Goal: Task Accomplishment & Management: Manage account settings

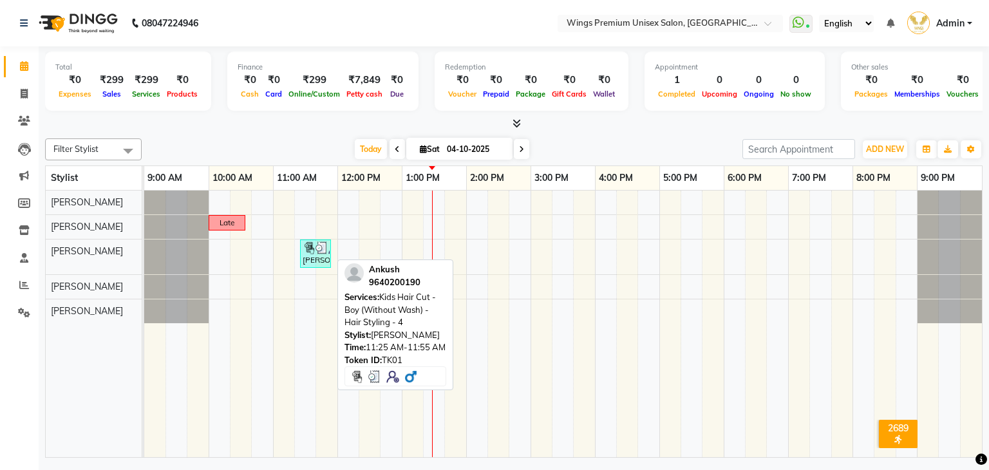
click at [319, 250] on img at bounding box center [321, 247] width 13 height 13
select select "3"
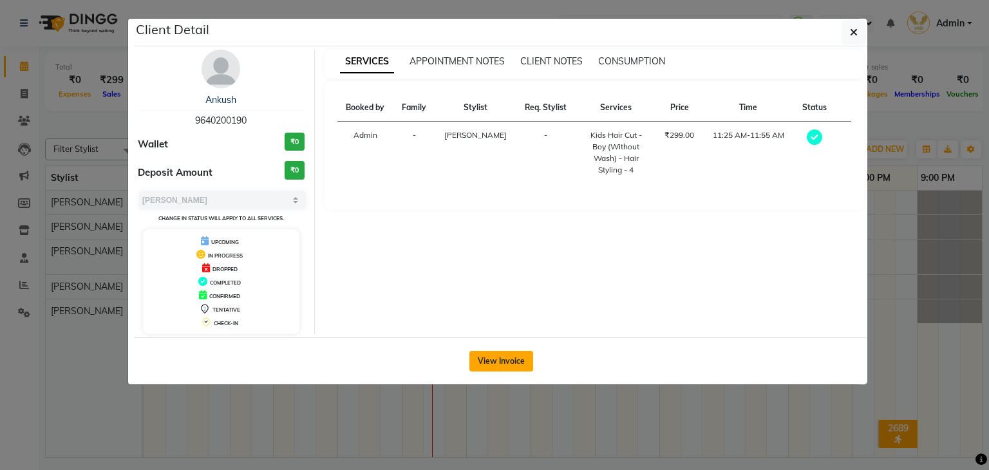
click at [512, 356] on button "View Invoice" at bounding box center [501, 361] width 64 height 21
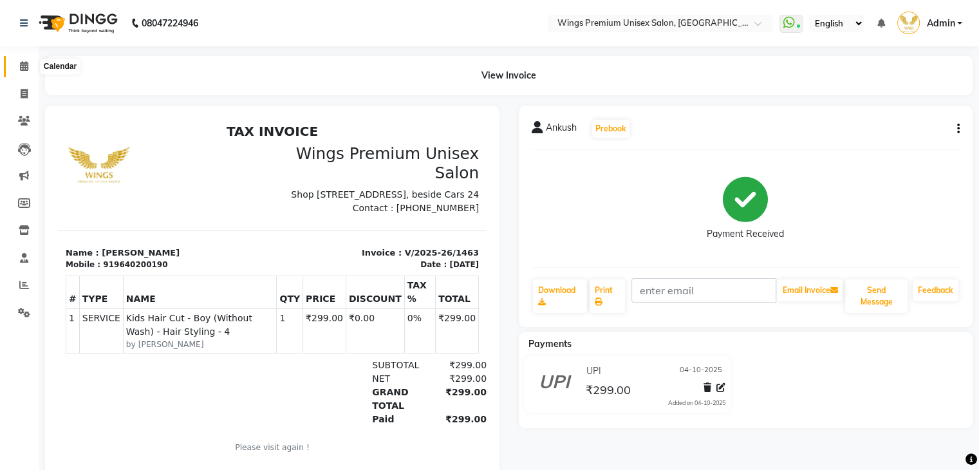
click at [23, 69] on icon at bounding box center [24, 66] width 8 height 10
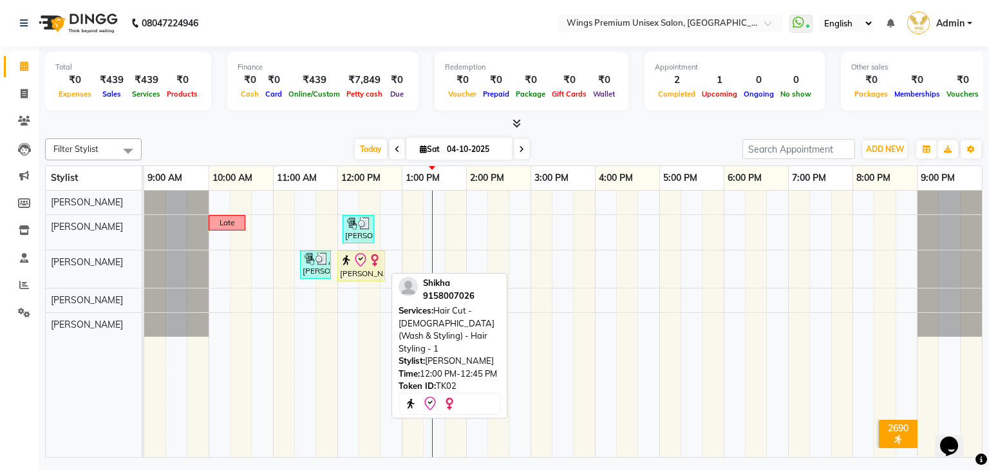
click at [353, 259] on icon at bounding box center [360, 259] width 15 height 15
select select "8"
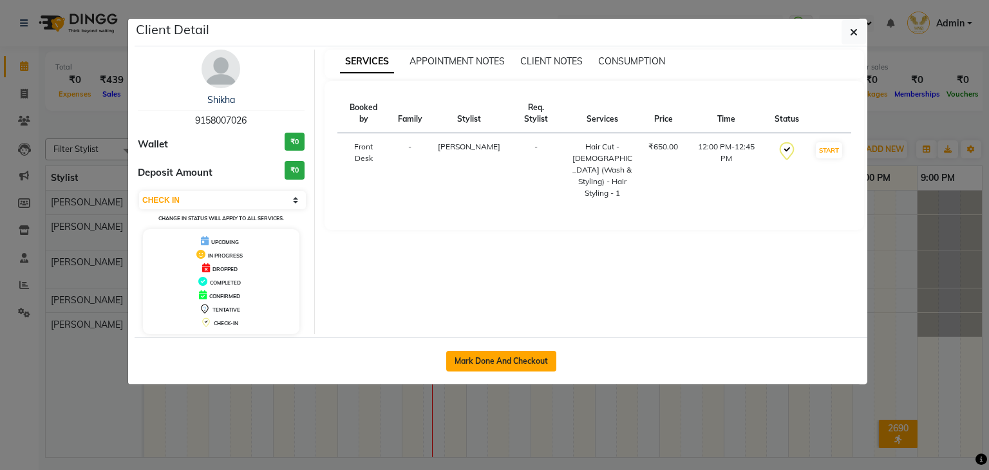
click at [541, 355] on button "Mark Done And Checkout" at bounding box center [501, 361] width 110 height 21
select select "service"
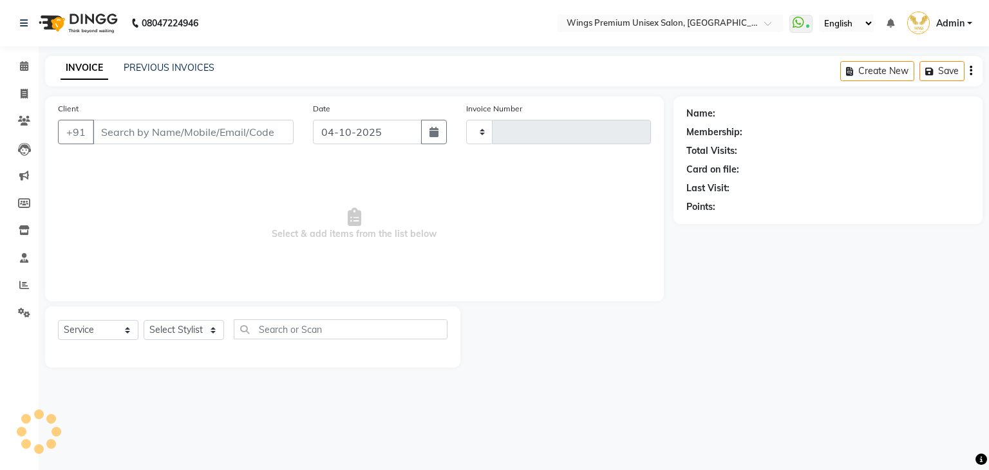
type input "1465"
select select "3"
select select "674"
type input "9158007026"
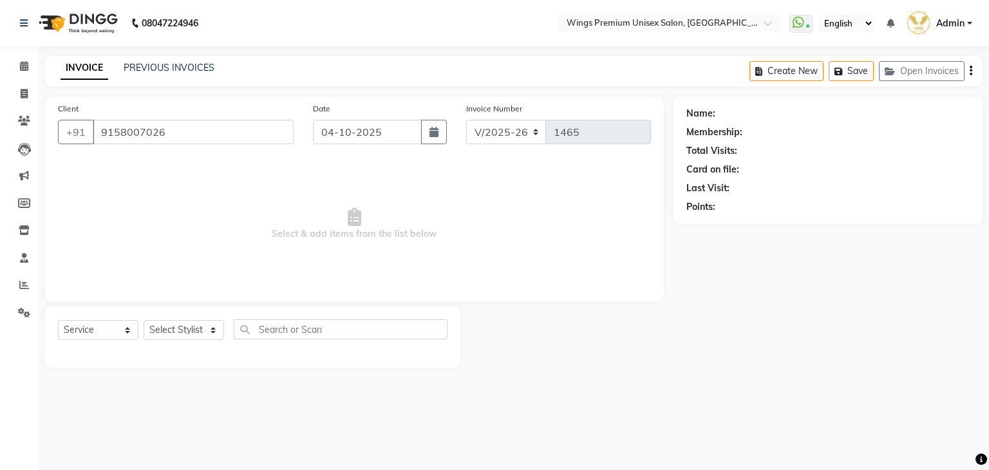
select select "43416"
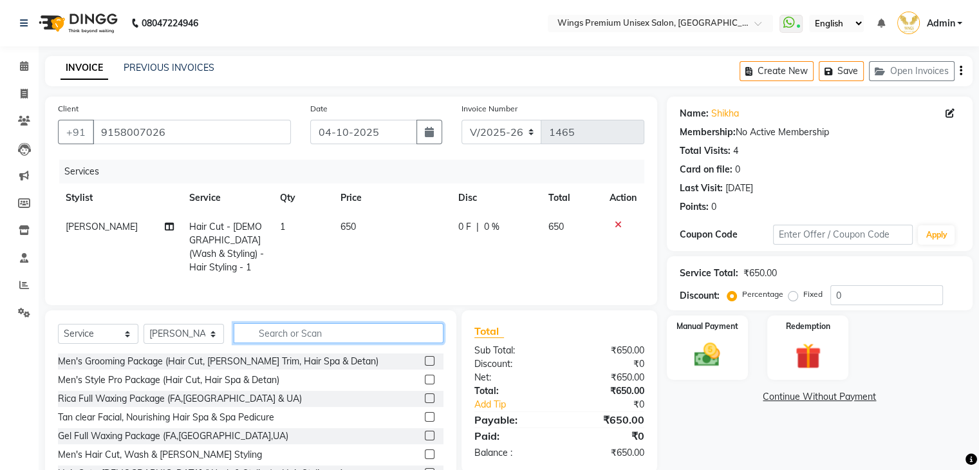
click at [353, 324] on input "text" at bounding box center [339, 333] width 210 height 20
type input "r"
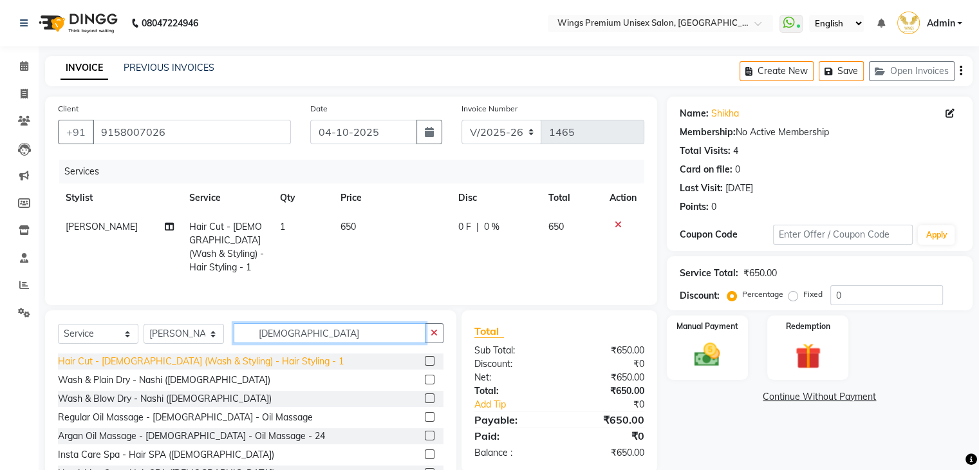
type input "Female"
click at [237, 357] on div "Hair Cut - Female (Wash & Styling) - Hair Styling - 1" at bounding box center [201, 362] width 286 height 14
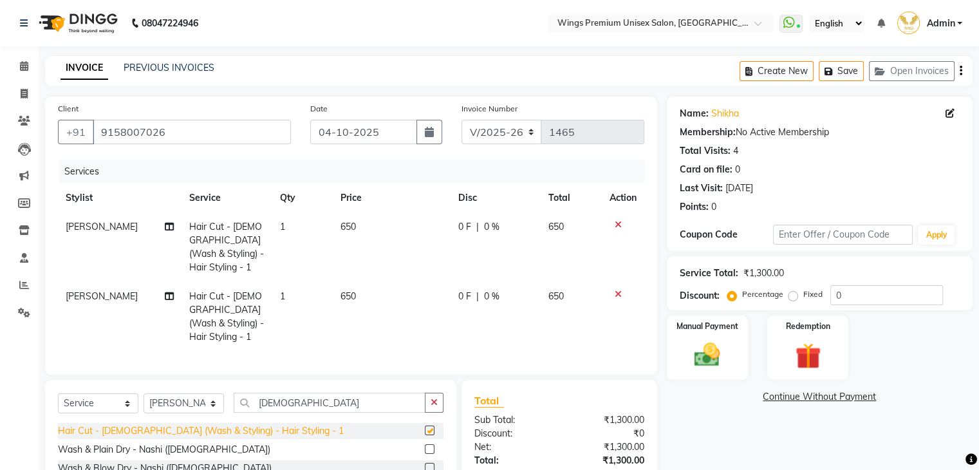
checkbox input "false"
click at [803, 295] on label "Fixed" at bounding box center [812, 294] width 19 height 12
click at [795, 295] on input "Fixed" at bounding box center [795, 294] width 9 height 9
radio input "true"
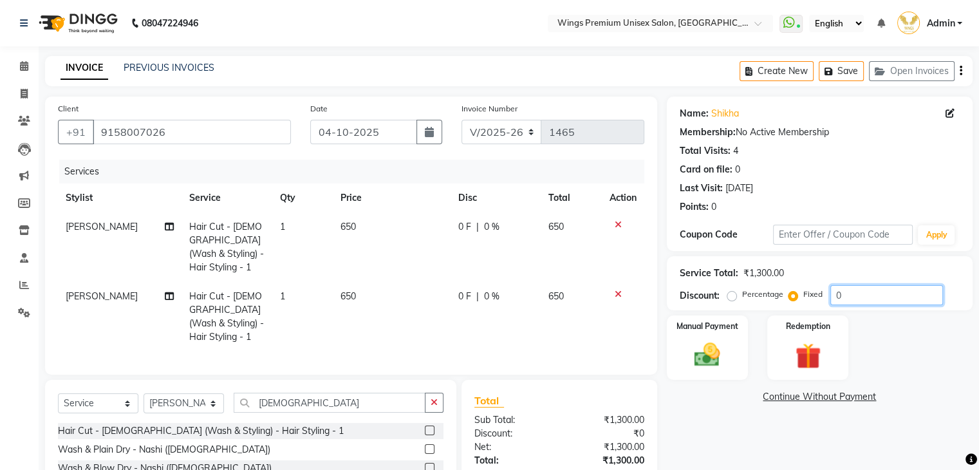
click at [864, 302] on input "0" at bounding box center [886, 295] width 113 height 20
type input "0300"
click at [741, 423] on div "Name: Shikha Membership: No Active Membership Total Visits: 4 Card on file: 0 L…" at bounding box center [824, 333] width 315 height 473
click at [707, 362] on img at bounding box center [706, 355] width 43 height 31
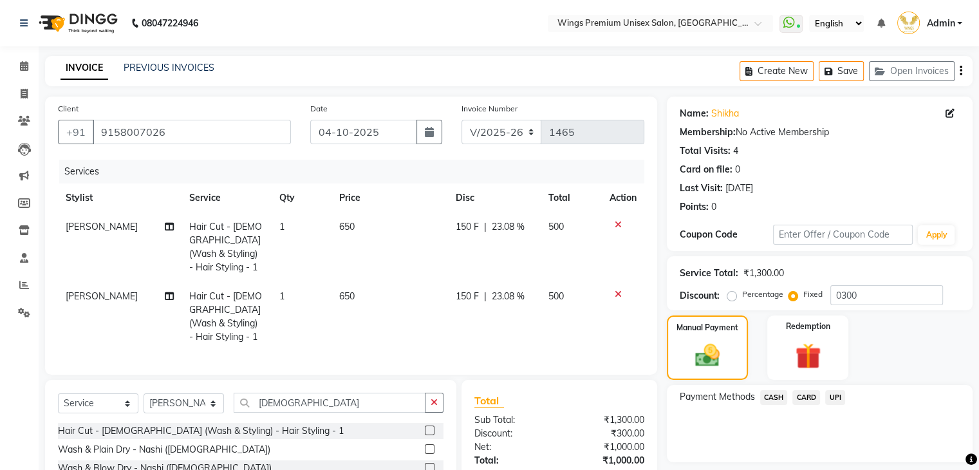
click at [834, 397] on span "UPI" at bounding box center [835, 397] width 20 height 15
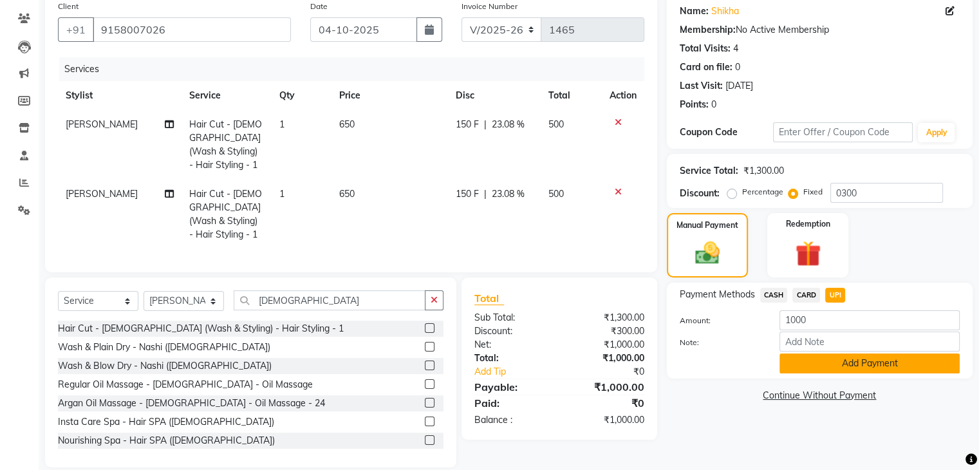
click at [871, 369] on button "Add Payment" at bounding box center [869, 363] width 180 height 20
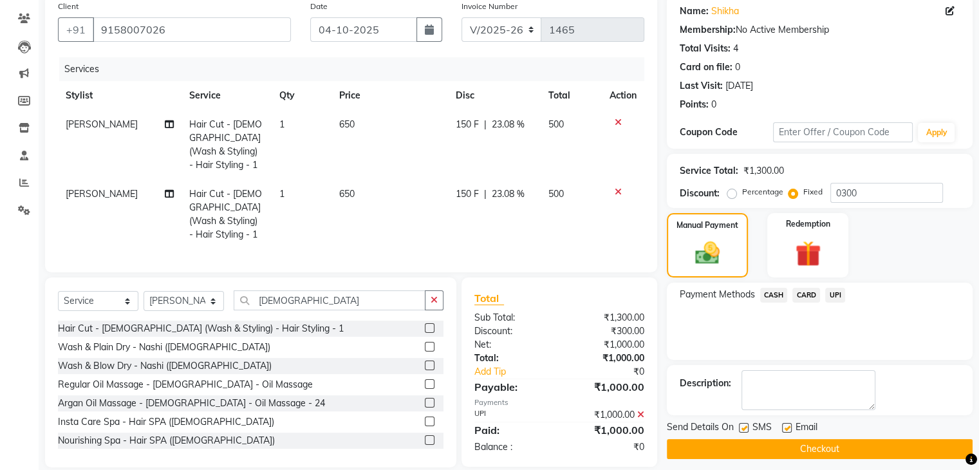
scroll to position [110, 0]
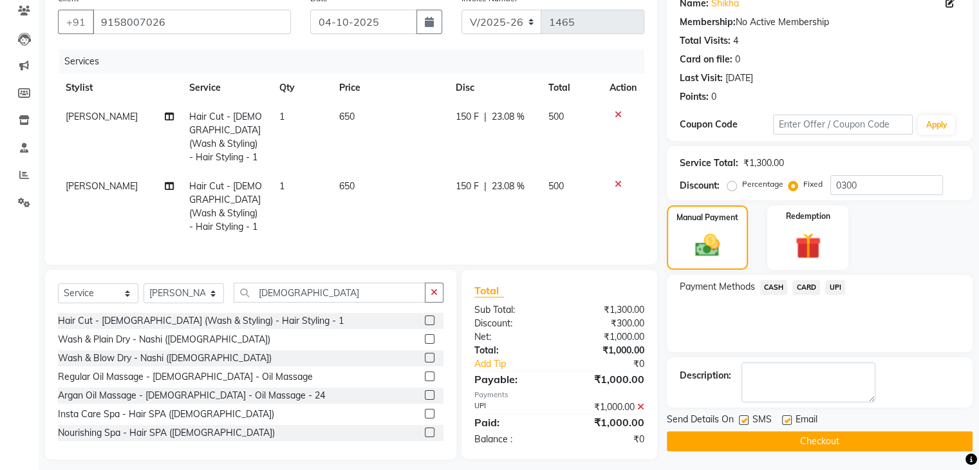
click at [743, 438] on button "Checkout" at bounding box center [820, 441] width 306 height 20
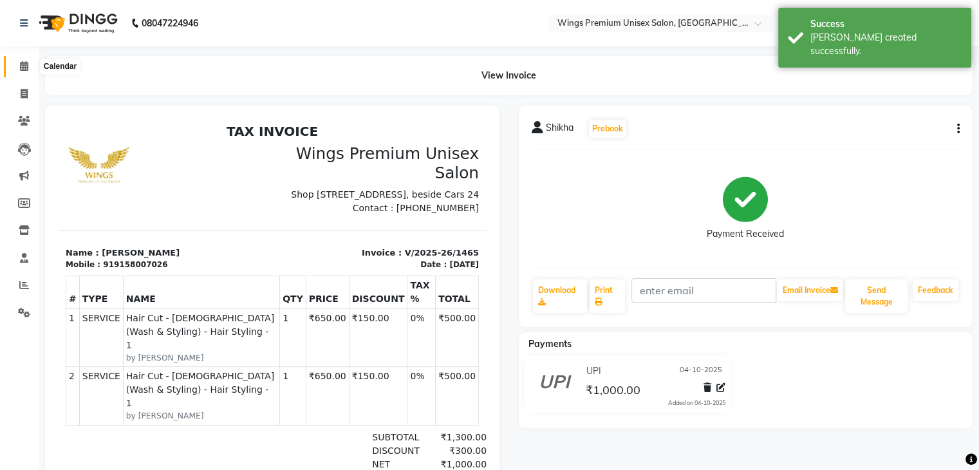
click at [28, 66] on span at bounding box center [24, 66] width 23 height 15
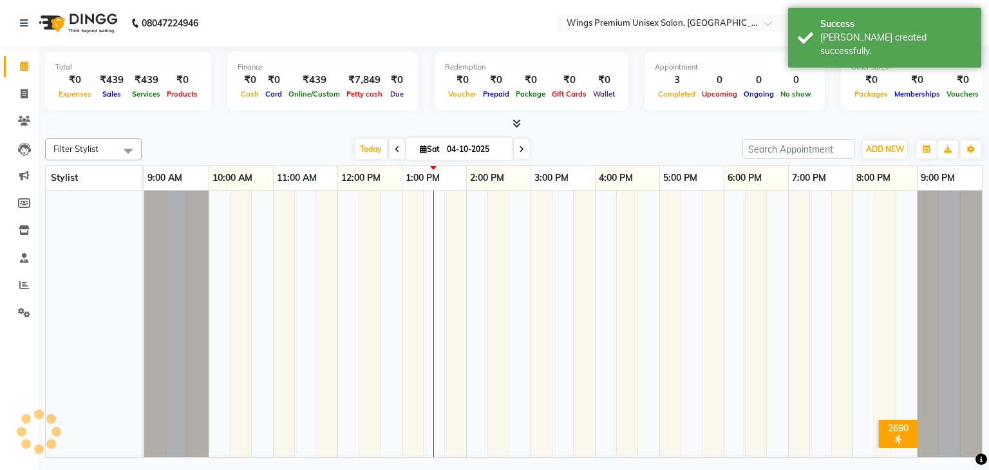
click at [28, 66] on span at bounding box center [24, 66] width 23 height 15
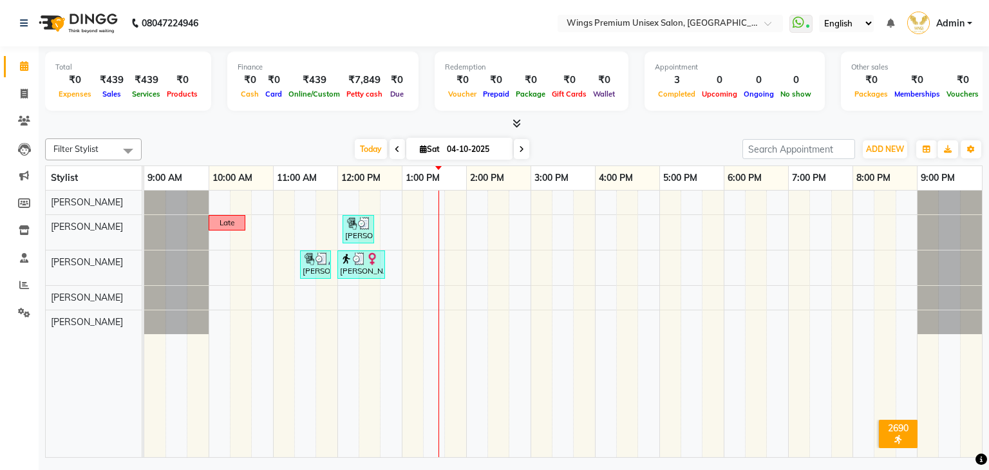
drag, startPoint x: 693, startPoint y: 333, endPoint x: 703, endPoint y: 361, distance: 29.8
click at [699, 355] on td at bounding box center [691, 324] width 21 height 267
click at [895, 150] on span "ADD NEW" at bounding box center [885, 149] width 38 height 10
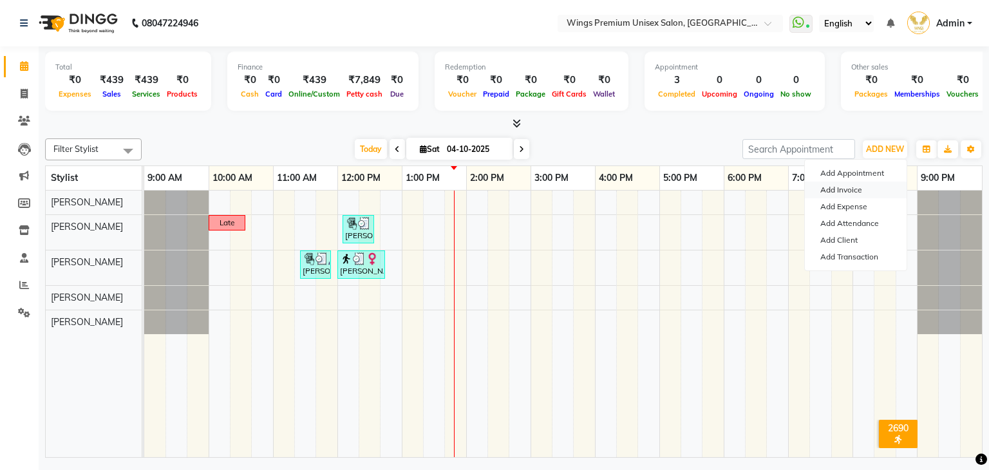
click at [865, 192] on link "Add Invoice" at bounding box center [855, 189] width 102 height 17
select select "service"
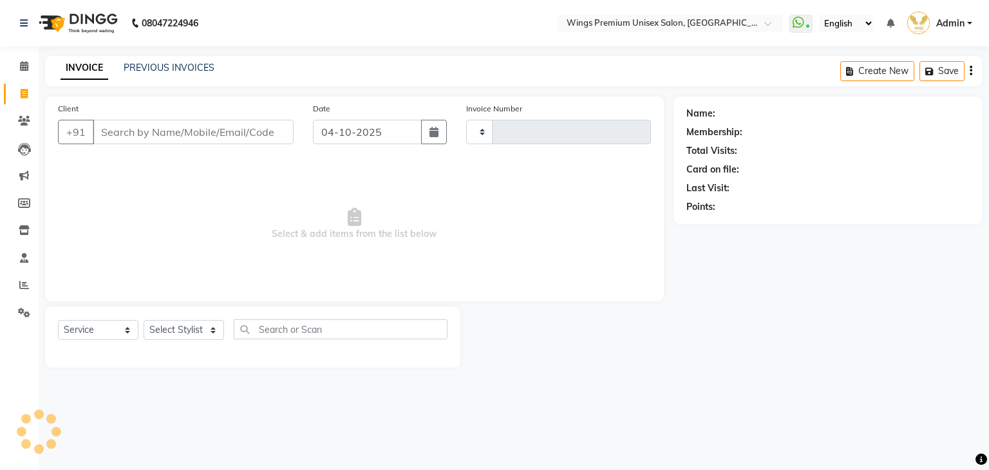
type input "1466"
select select "674"
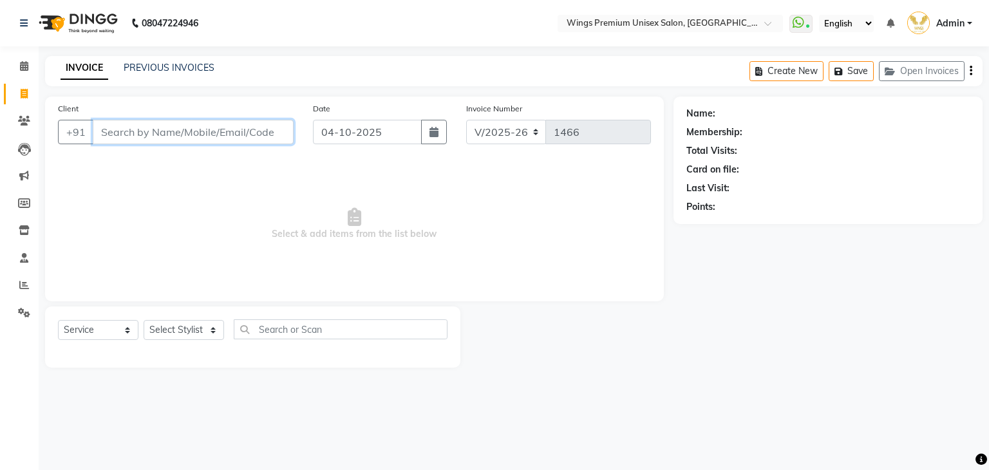
click at [259, 133] on input "Client" at bounding box center [193, 132] width 201 height 24
type input "8237824253"
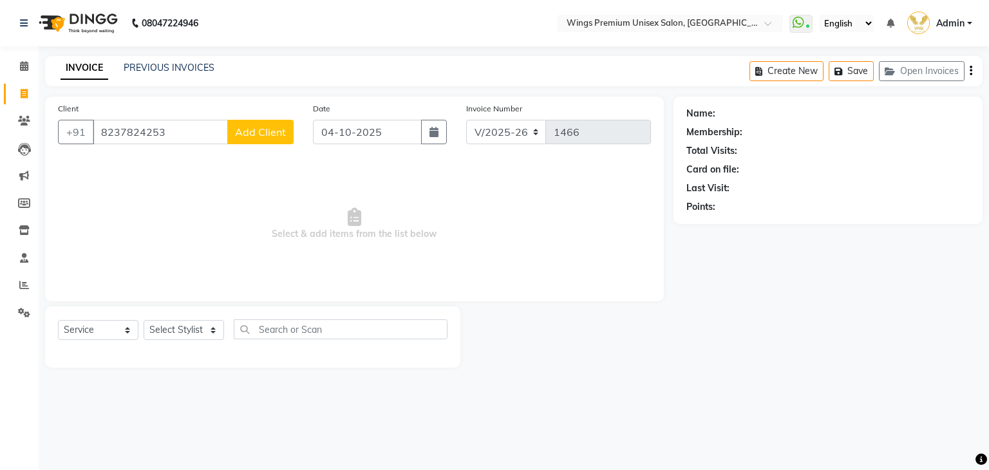
click at [259, 133] on span "Add Client" at bounding box center [260, 131] width 51 height 13
select select "22"
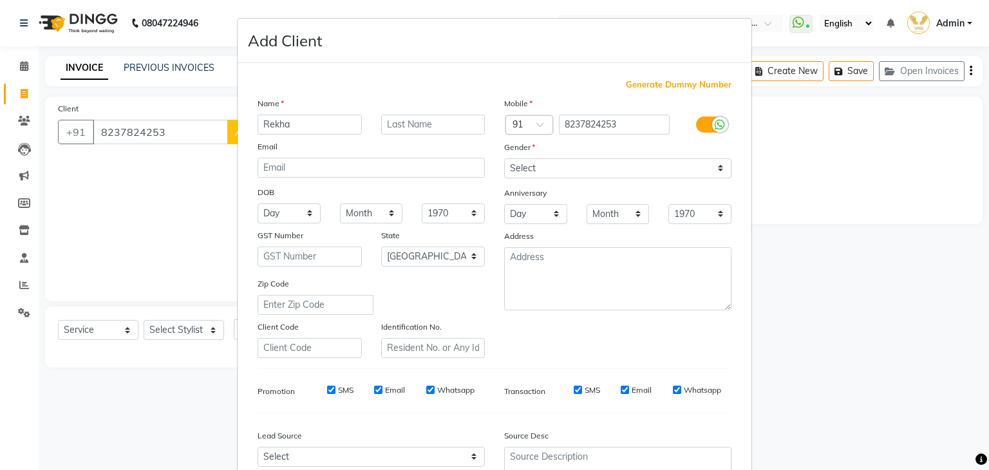
type input "Rekha"
type input "C"
click at [526, 163] on select "Select Male Female Other Prefer Not To Say" at bounding box center [617, 168] width 227 height 20
select select "female"
click at [504, 159] on select "Select Male Female Other Prefer Not To Say" at bounding box center [617, 168] width 227 height 20
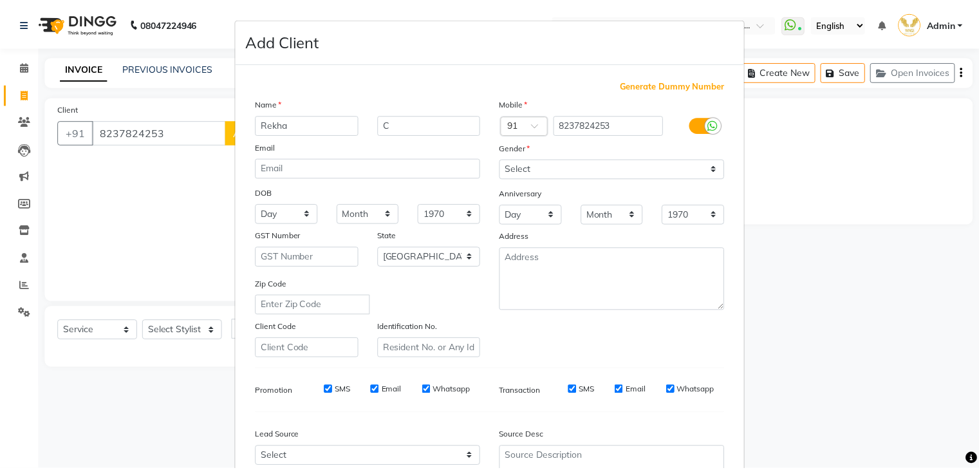
scroll to position [131, 0]
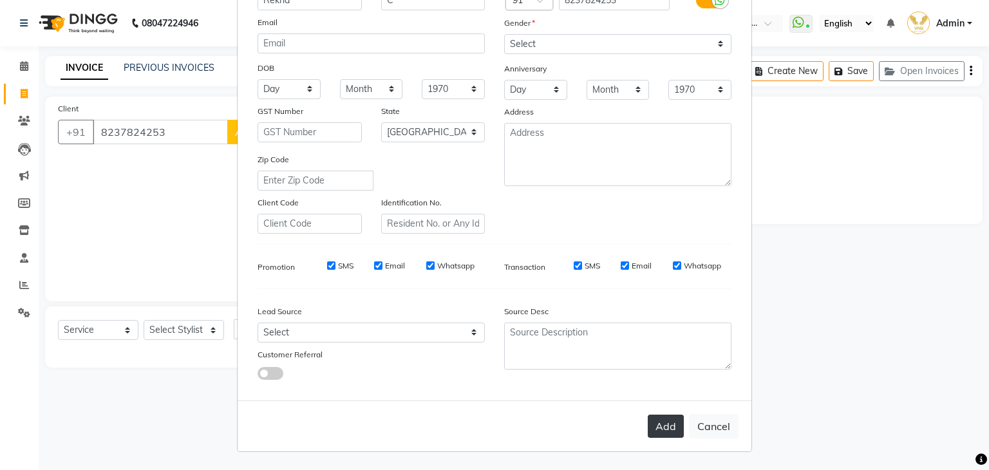
click at [660, 423] on button "Add" at bounding box center [665, 425] width 36 height 23
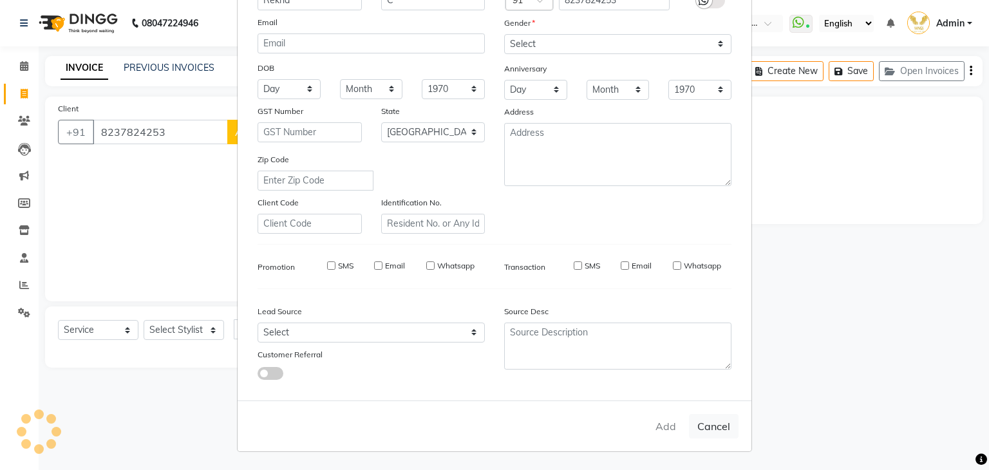
select select
select select "null"
select select
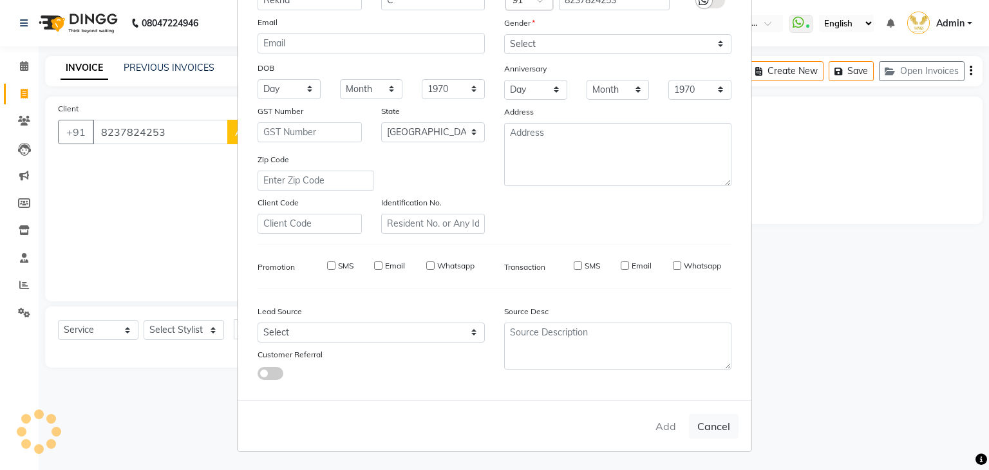
select select
checkbox input "false"
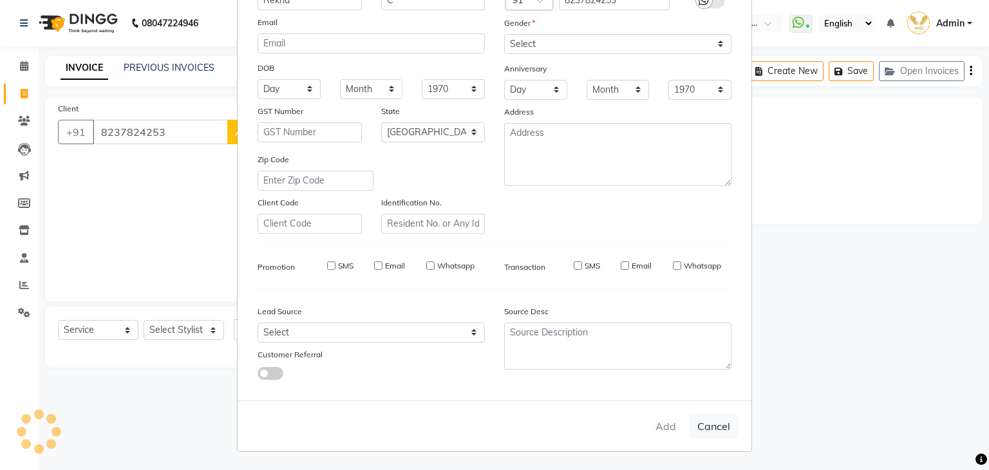
checkbox input "false"
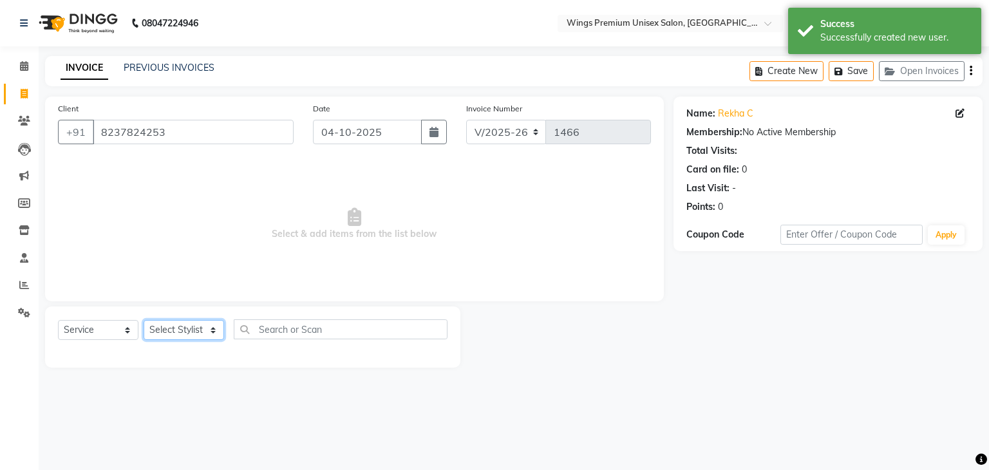
click at [195, 335] on select "Select Stylist Aishwarya Kshirsagar Dipali Pawar Front Desk Samarth Rathod Shru…" at bounding box center [184, 330] width 80 height 20
select select "72458"
click at [144, 321] on select "Select Stylist Aishwarya Kshirsagar Dipali Pawar Front Desk Samarth Rathod Shru…" at bounding box center [184, 330] width 80 height 20
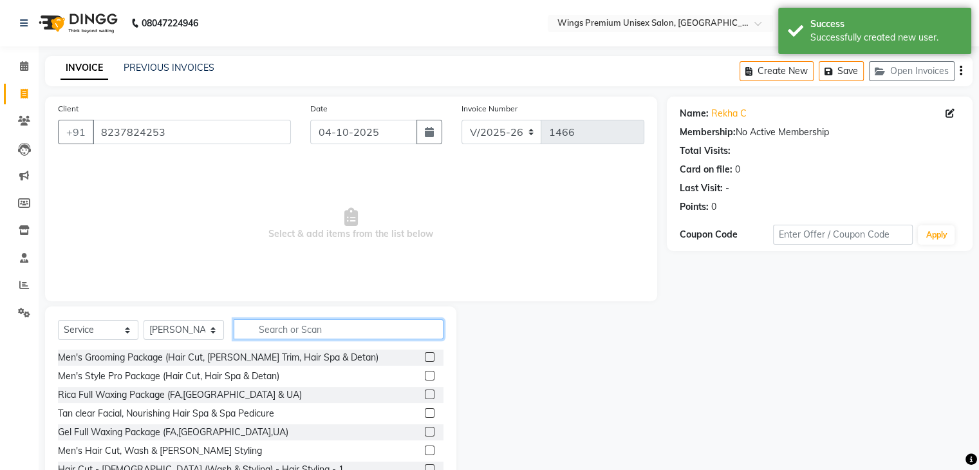
click at [295, 321] on input "text" at bounding box center [339, 329] width 210 height 20
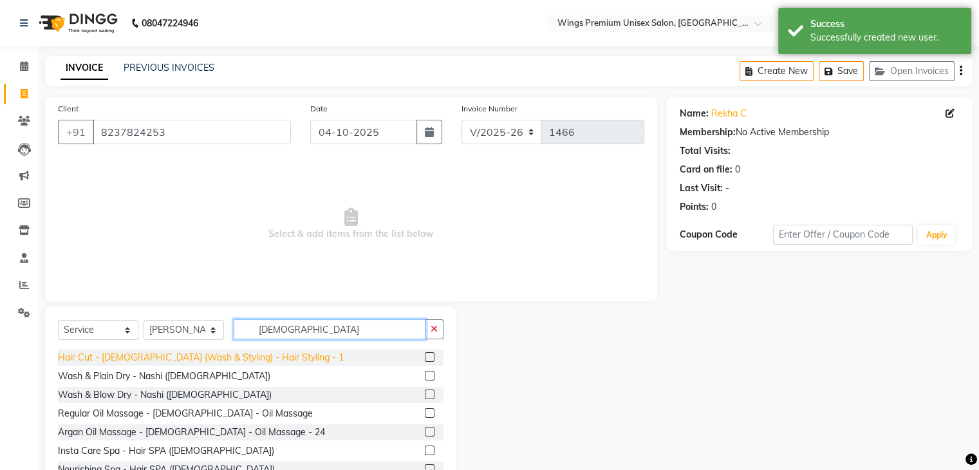
type input "female"
click at [235, 357] on div "Hair Cut - Female (Wash & Styling) - Hair Styling - 1" at bounding box center [201, 358] width 286 height 14
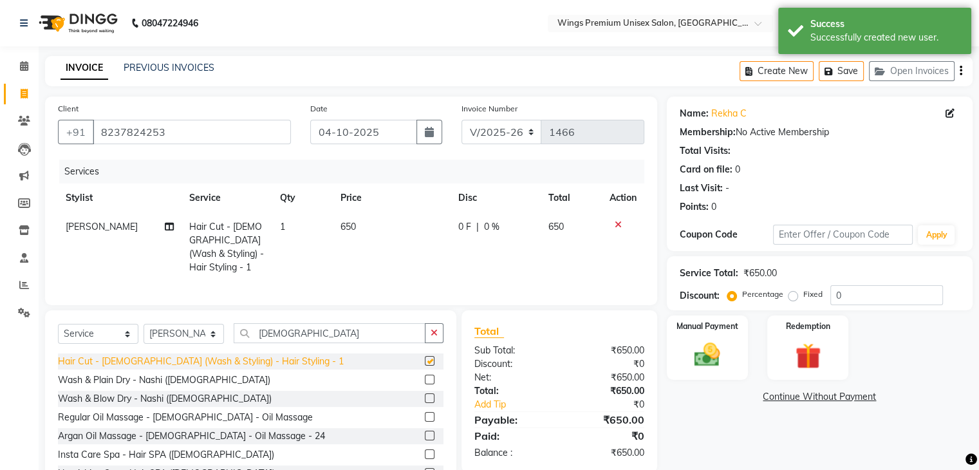
checkbox input "false"
click at [711, 346] on img at bounding box center [706, 355] width 43 height 31
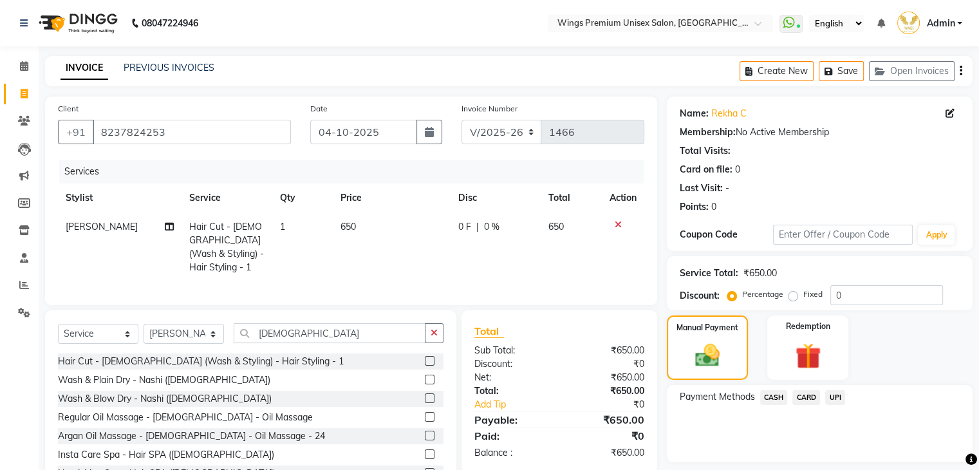
click at [775, 395] on span "CASH" at bounding box center [774, 397] width 28 height 15
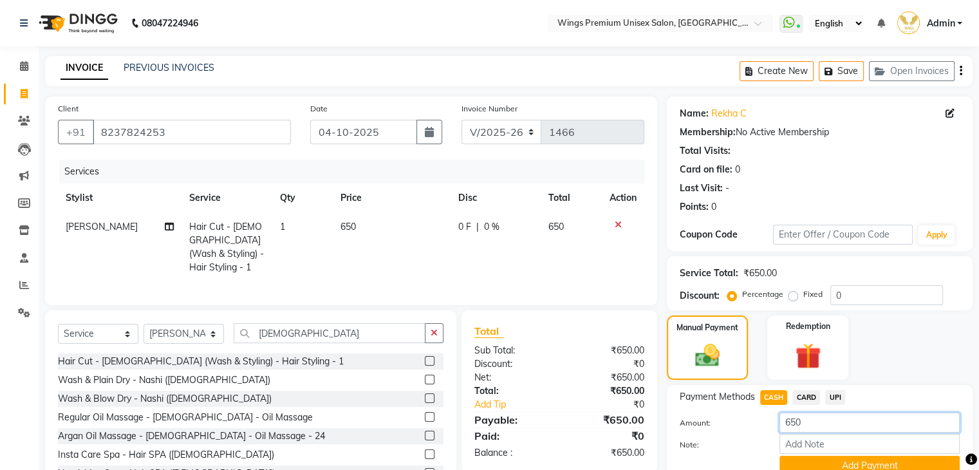
click at [839, 422] on input "650" at bounding box center [869, 423] width 180 height 20
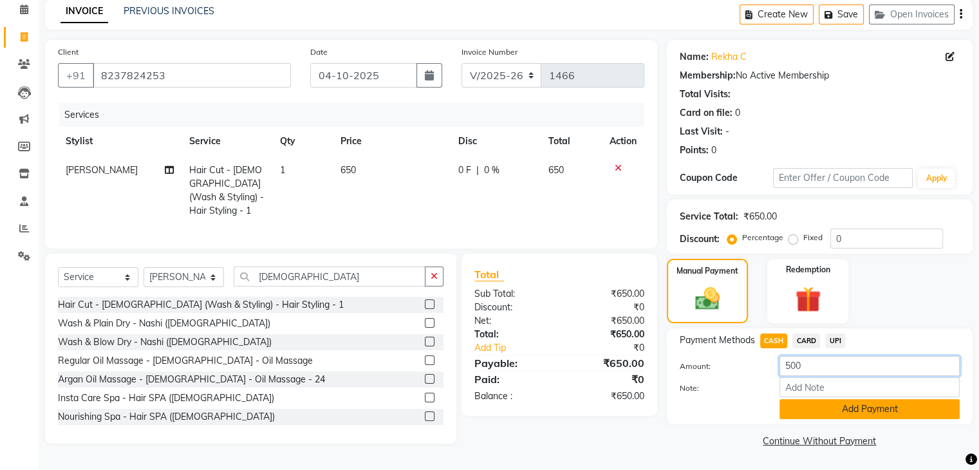
type input "500"
click at [844, 409] on button "Add Payment" at bounding box center [869, 409] width 180 height 20
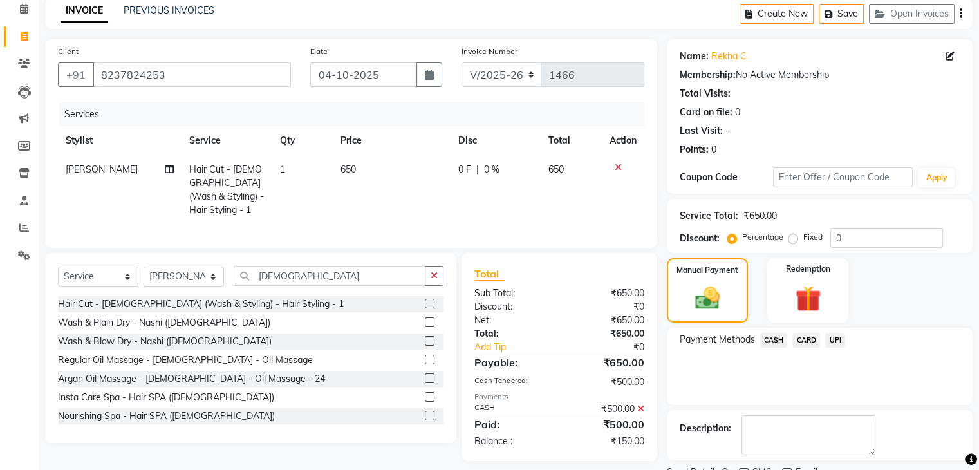
click at [835, 340] on span "UPI" at bounding box center [835, 340] width 20 height 15
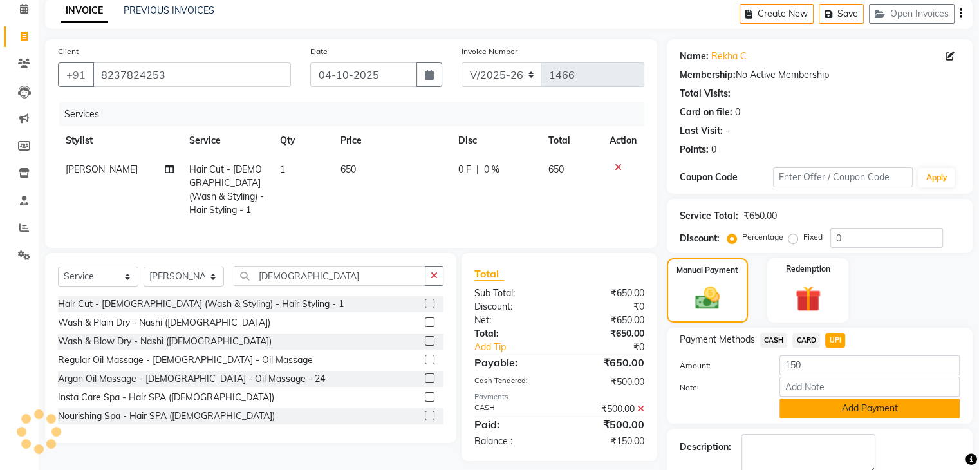
click at [832, 407] on button "Add Payment" at bounding box center [869, 408] width 180 height 20
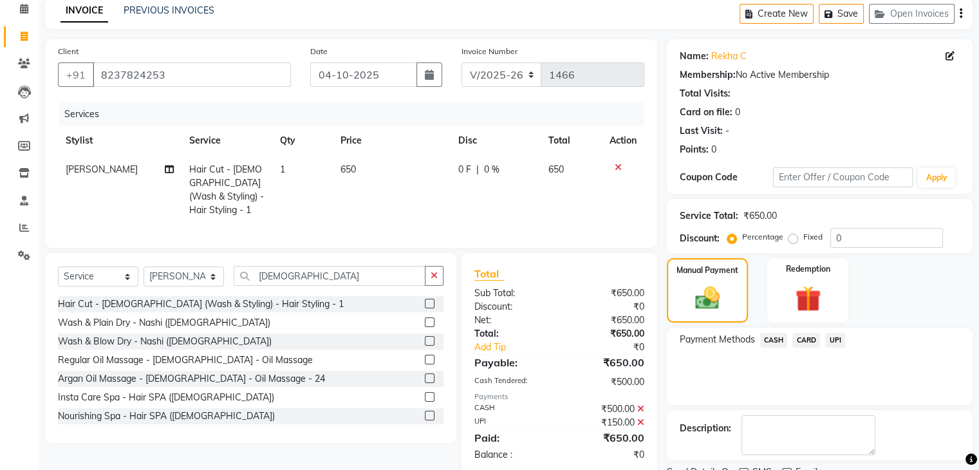
scroll to position [110, 0]
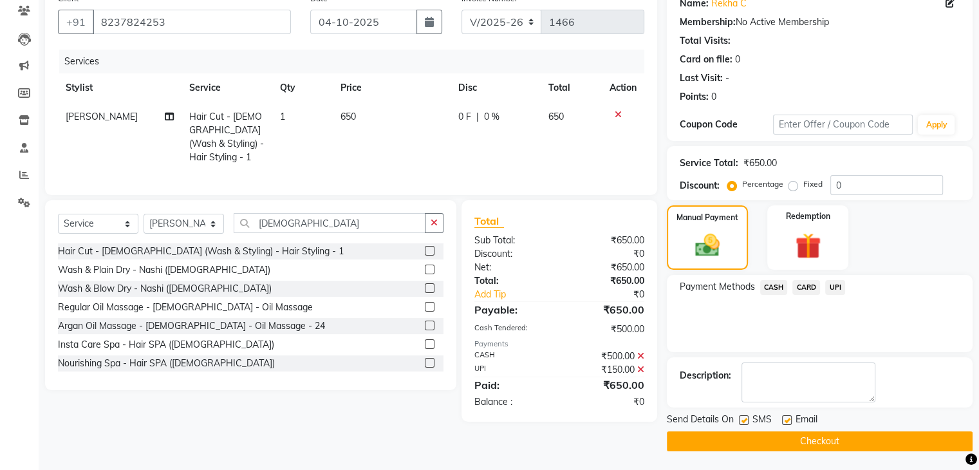
click at [731, 437] on button "Checkout" at bounding box center [820, 441] width 306 height 20
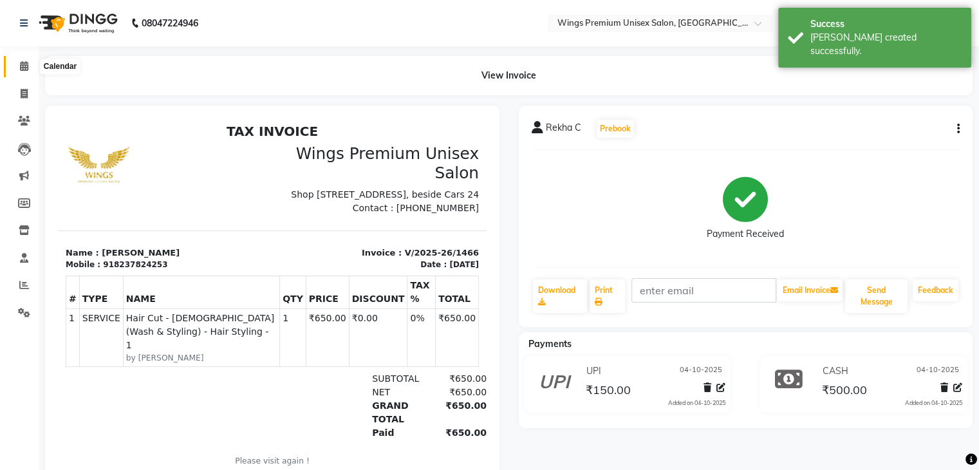
click at [23, 63] on icon at bounding box center [24, 66] width 8 height 10
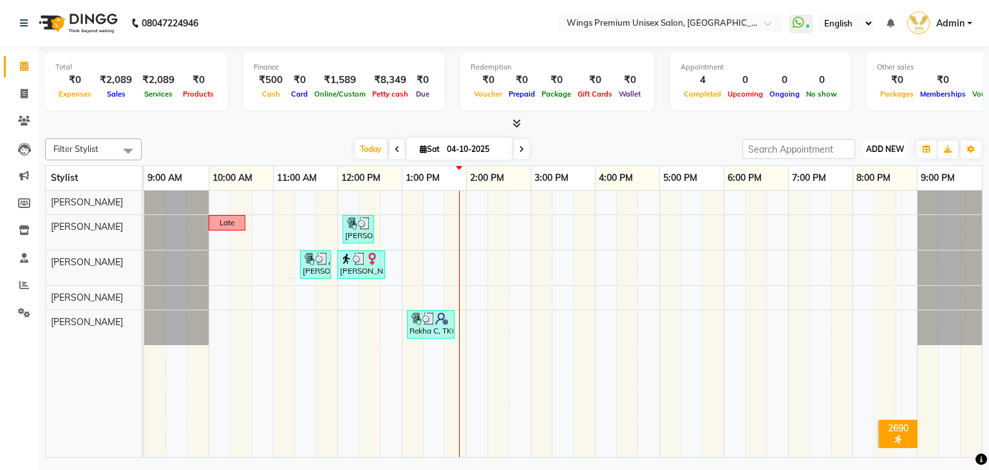
click at [886, 147] on span "ADD NEW" at bounding box center [885, 149] width 38 height 10
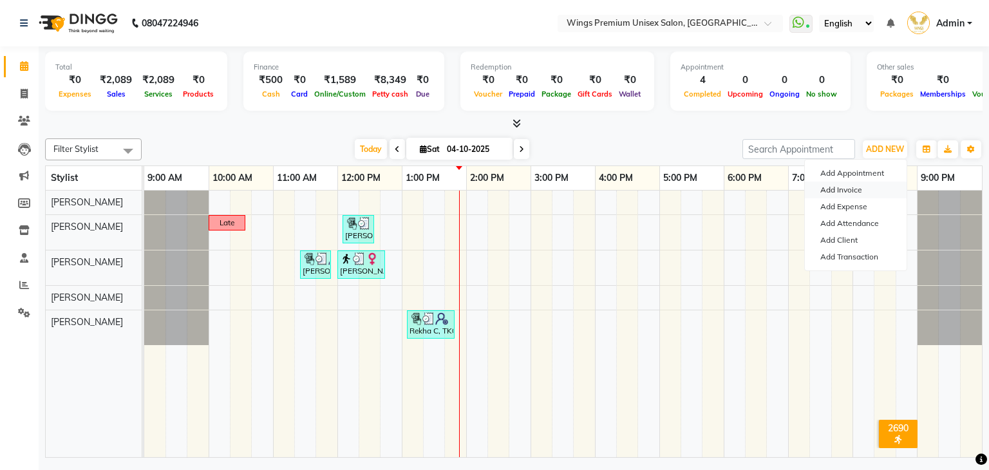
click at [851, 192] on link "Add Invoice" at bounding box center [855, 189] width 102 height 17
select select "674"
select select "service"
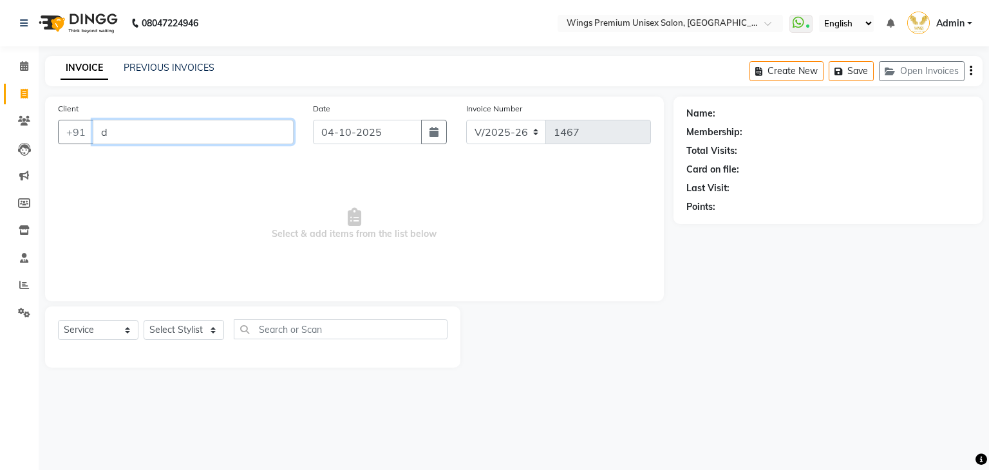
click at [233, 130] on input "d" at bounding box center [193, 132] width 201 height 24
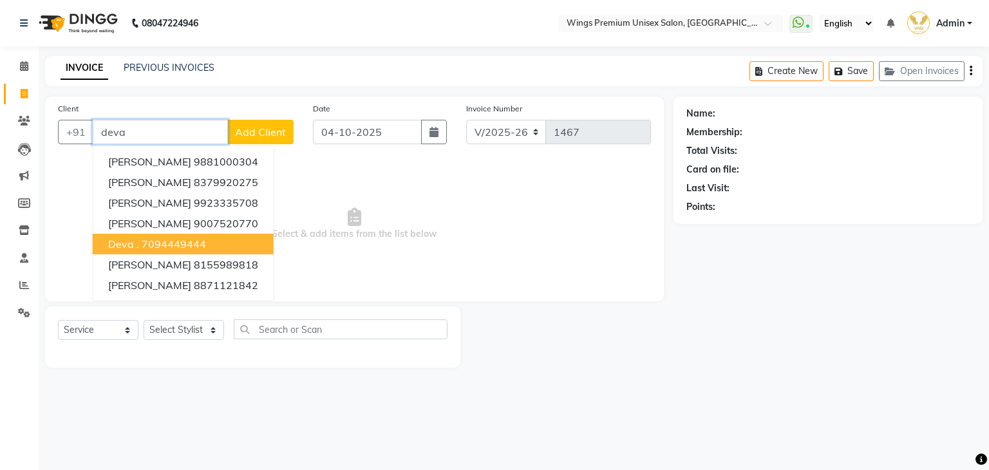
click at [196, 243] on ngb-highlight "7094449444" at bounding box center [174, 243] width 64 height 13
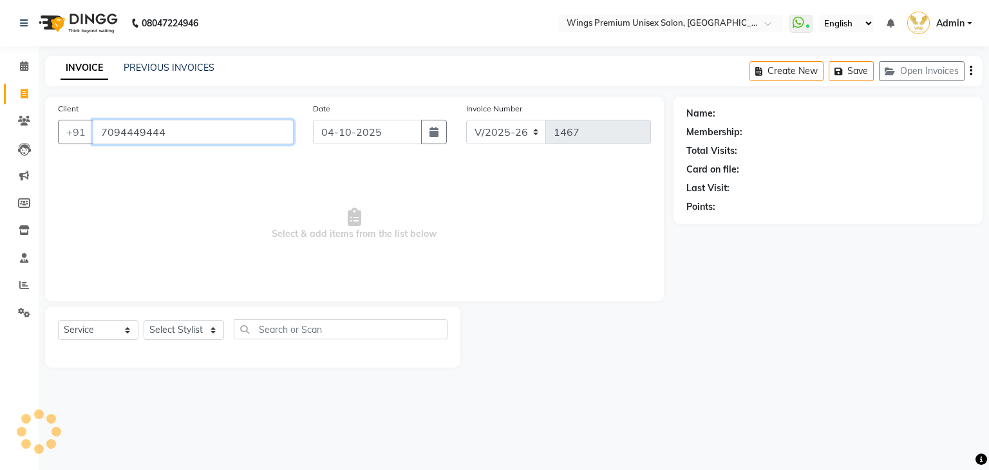
type input "7094449444"
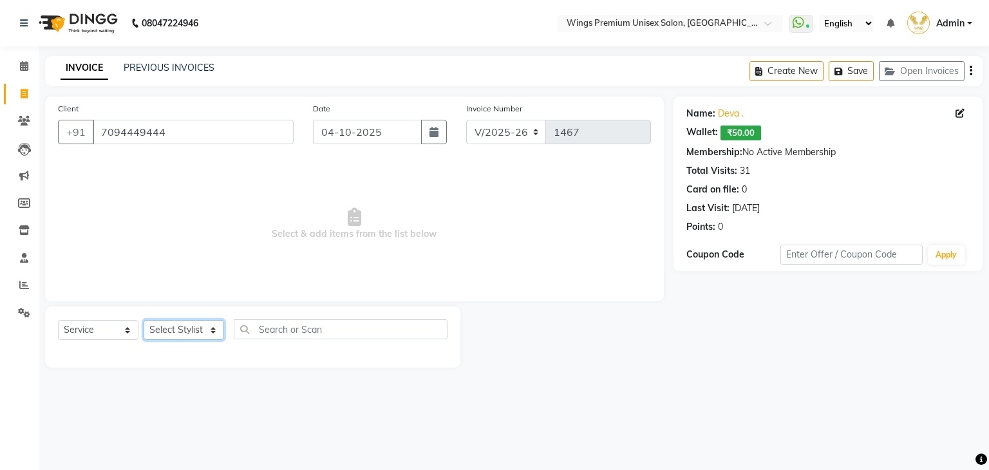
click at [180, 329] on select "Select Stylist Aishwarya Kshirsagar Dipali Pawar Front Desk Samarth Rathod Shru…" at bounding box center [184, 330] width 80 height 20
select select "82124"
click at [144, 321] on select "Select Stylist Aishwarya Kshirsagar Dipali Pawar Front Desk Samarth Rathod Shru…" at bounding box center [184, 330] width 80 height 20
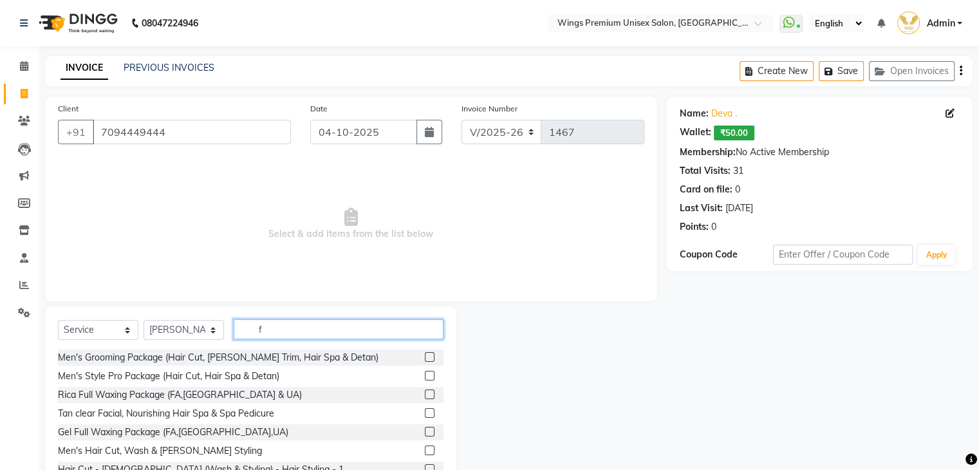
click at [278, 330] on input "f" at bounding box center [339, 329] width 210 height 20
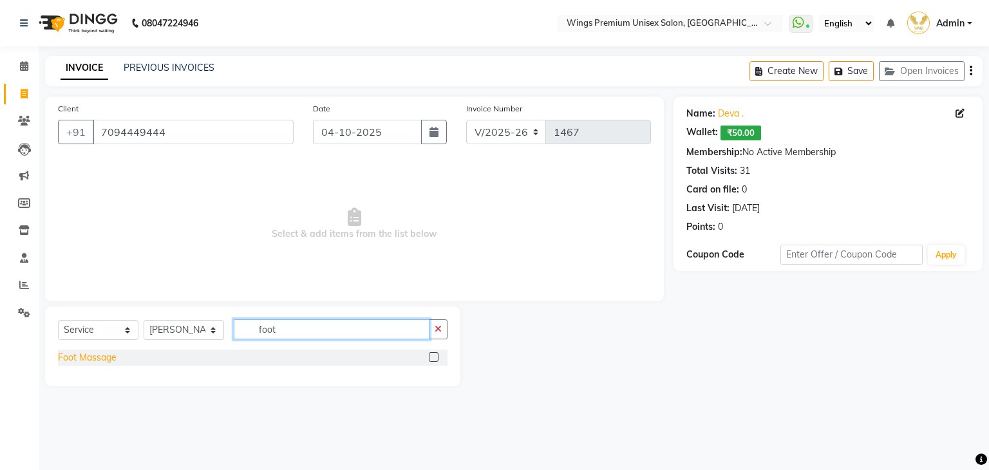
type input "foot"
click at [99, 362] on div "Foot Massage" at bounding box center [87, 358] width 59 height 14
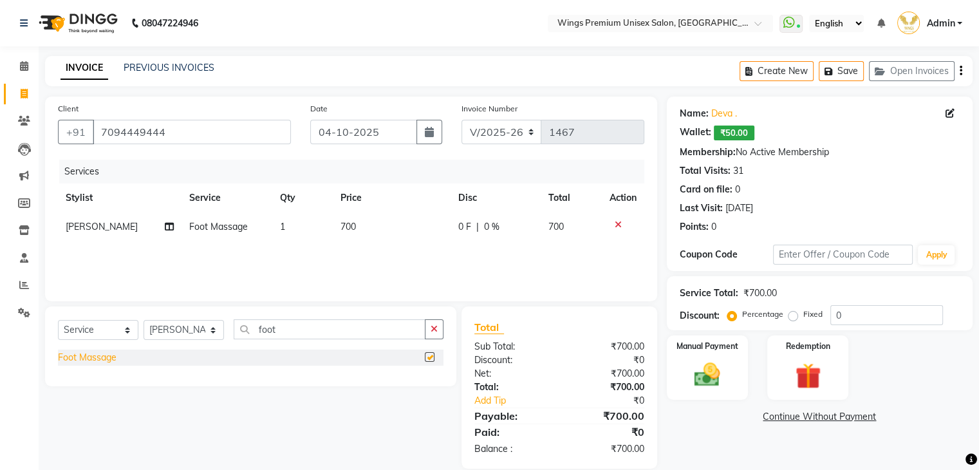
checkbox input "false"
click at [179, 334] on select "Select Stylist Aishwarya Kshirsagar Dipali Pawar Front Desk Samarth Rathod Shru…" at bounding box center [184, 330] width 80 height 20
select select "43416"
click at [144, 321] on select "Select Stylist Aishwarya Kshirsagar Dipali Pawar Front Desk Samarth Rathod Shru…" at bounding box center [184, 330] width 80 height 20
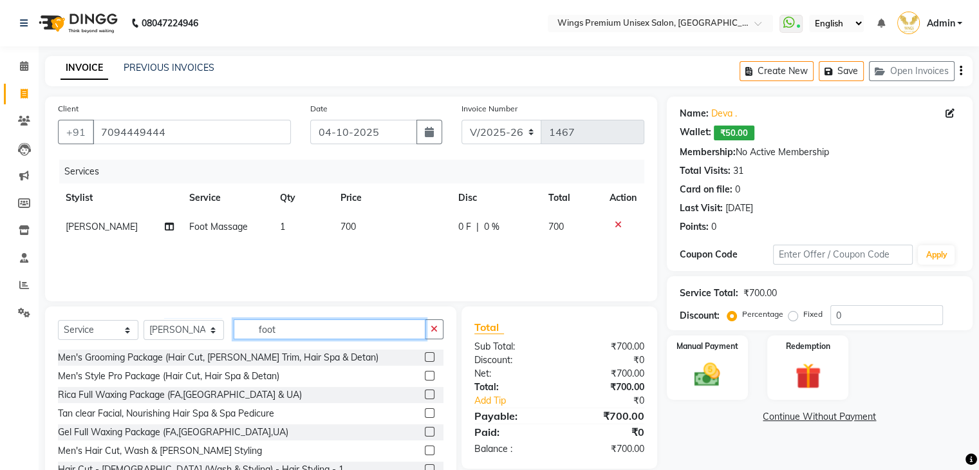
click at [307, 335] on input "foot" at bounding box center [330, 329] width 192 height 20
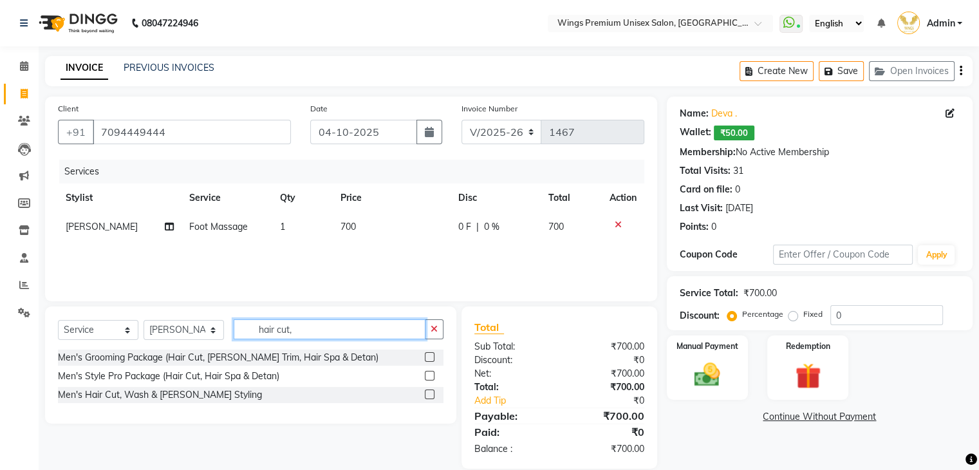
type input "hair cut,"
click at [165, 402] on div "Men's Hair Cut, Wash & Beard Styling" at bounding box center [251, 395] width 386 height 16
click at [167, 397] on div "Men's Hair Cut, Wash & Beard Styling" at bounding box center [160, 395] width 204 height 14
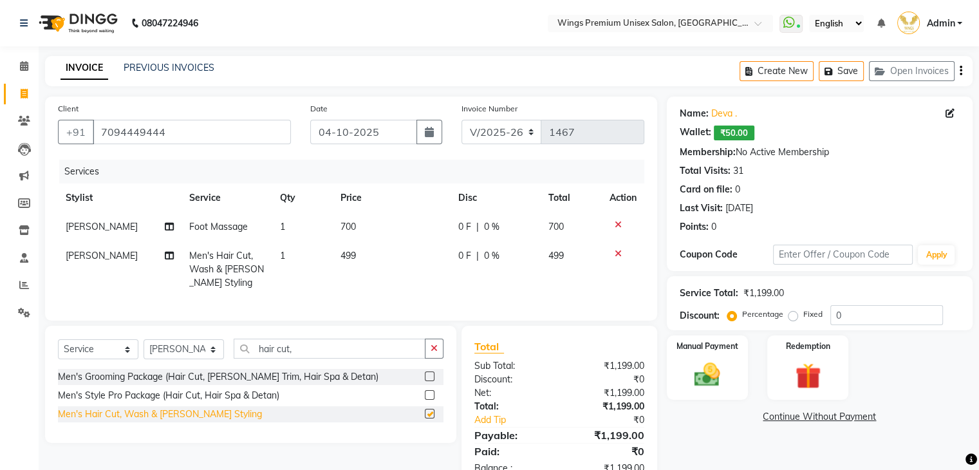
checkbox input "false"
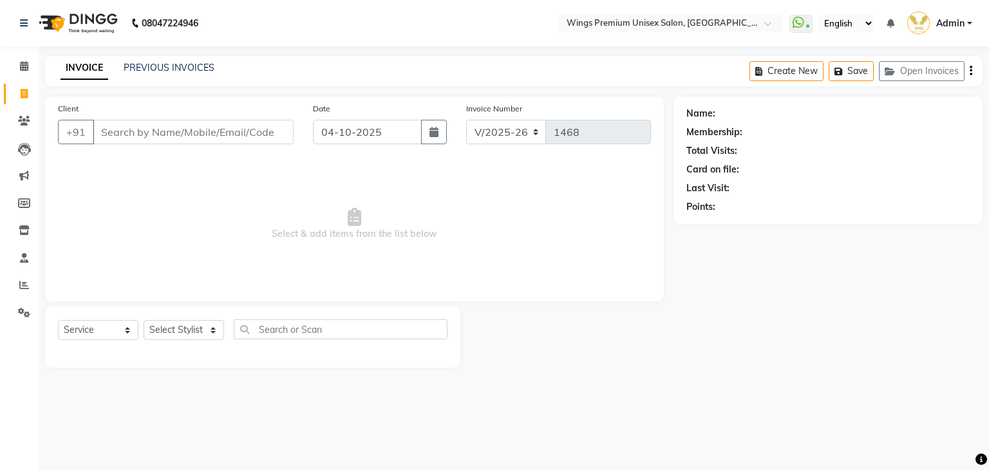
select select "674"
select select "service"
click at [27, 66] on icon at bounding box center [24, 66] width 8 height 10
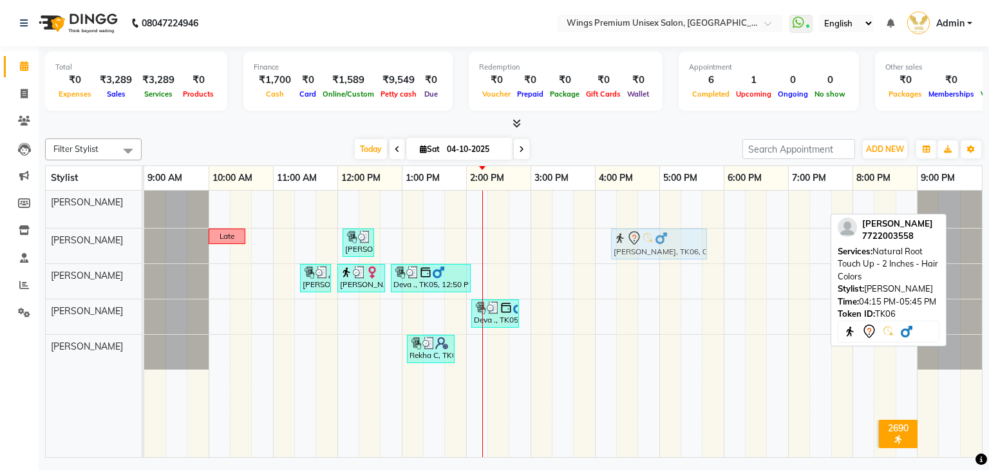
drag, startPoint x: 778, startPoint y: 201, endPoint x: 770, endPoint y: 243, distance: 42.0
click at [770, 243] on div "Pallavi Gupta, TK06, 04:15 PM-05:45 PM, Natural Root Touch Up - 2 Inches - Hair…" at bounding box center [562, 324] width 837 height 267
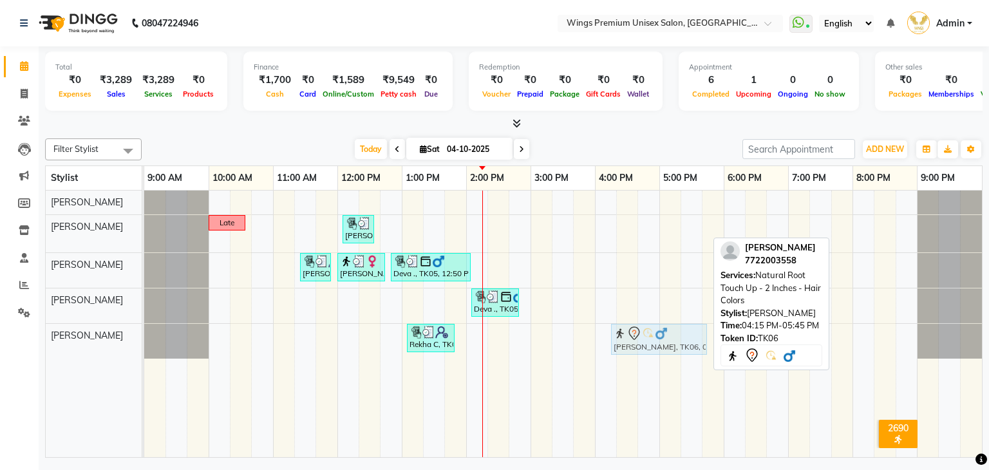
drag, startPoint x: 644, startPoint y: 230, endPoint x: 634, endPoint y: 328, distance: 98.9
click at [634, 328] on tbody "Late Gauri Shirodkar, TK03, 12:05 PM-12:35 PM, Forehead - THREADING,Eyebrow - T…" at bounding box center [562, 275] width 837 height 168
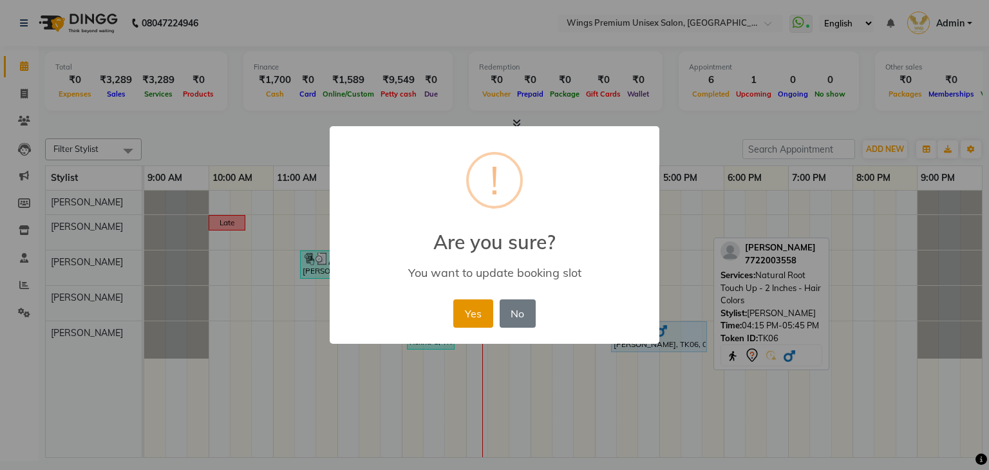
click at [474, 310] on button "Yes" at bounding box center [472, 313] width 39 height 28
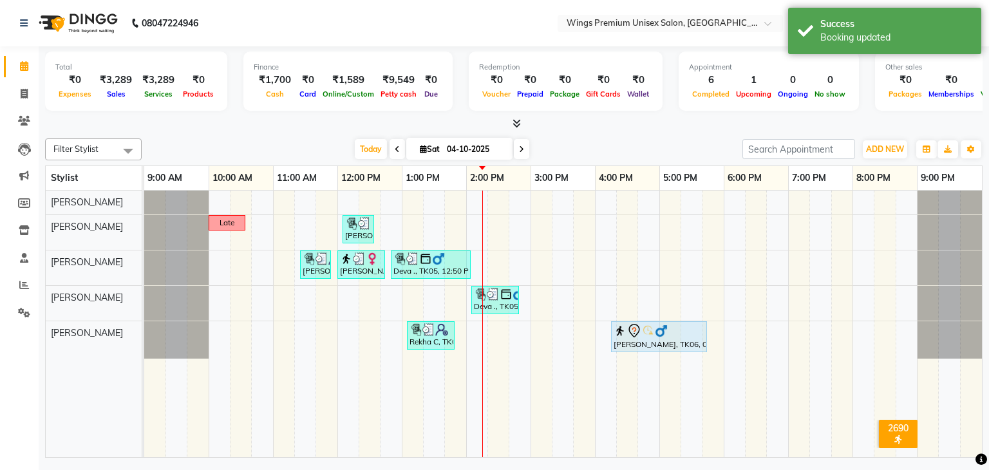
click at [306, 137] on div "Filter Stylist Select All Aishwarya Kshirsagar Dipali Pawar Samarth Rathod Shru…" at bounding box center [513, 295] width 937 height 324
